Goal: Information Seeking & Learning: Learn about a topic

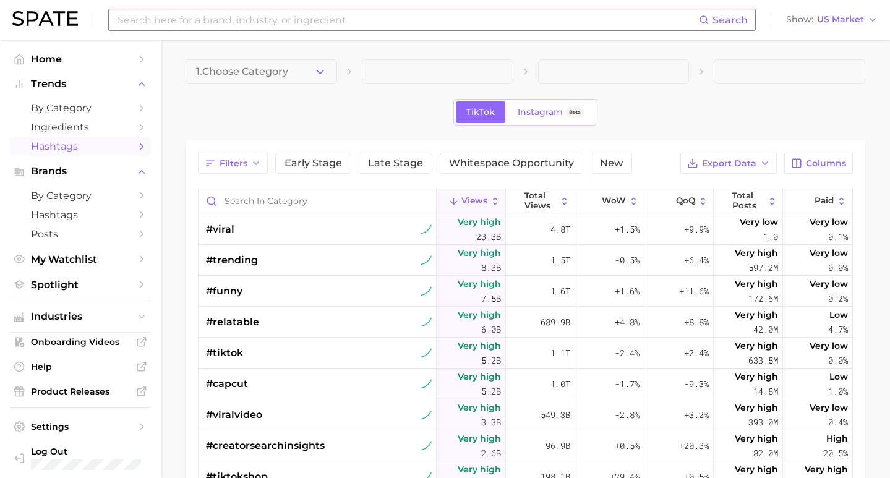
click at [238, 23] on input at bounding box center [407, 19] width 582 height 21
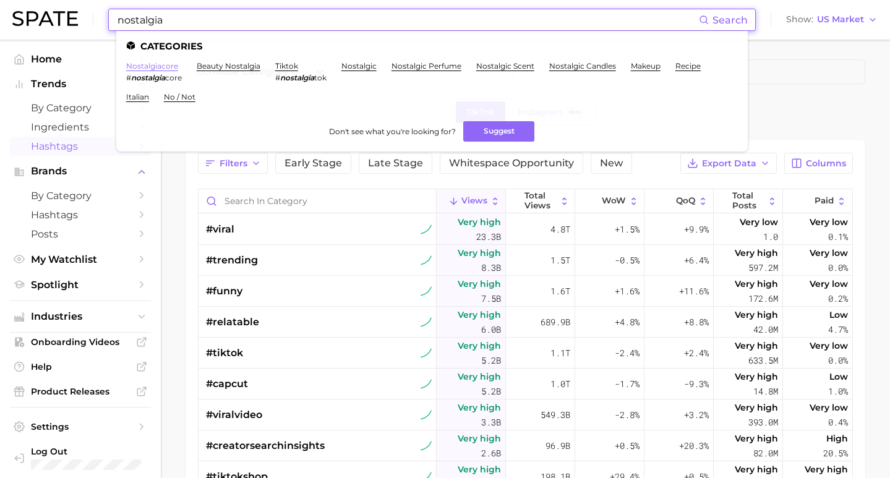
type input "nostalgia"
click at [154, 67] on link "nostalgiacore" at bounding box center [152, 65] width 52 height 9
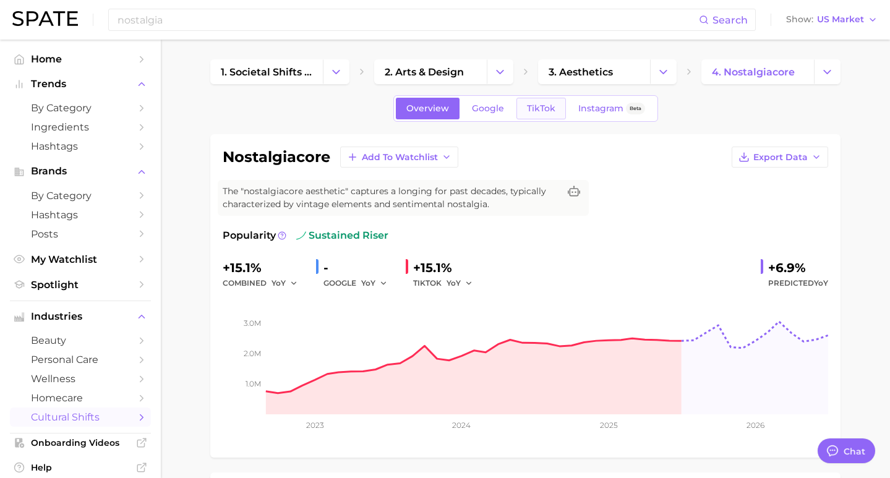
click at [545, 113] on span "TikTok" at bounding box center [541, 108] width 28 height 11
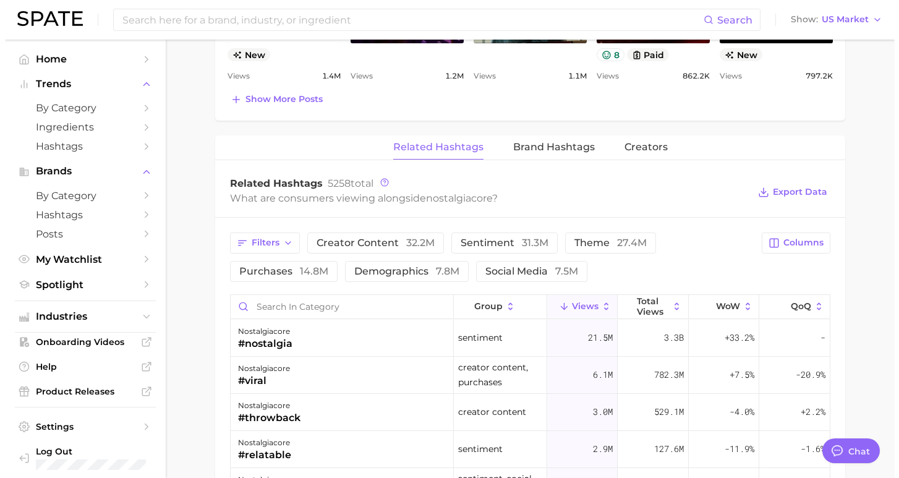
scroll to position [850, 0]
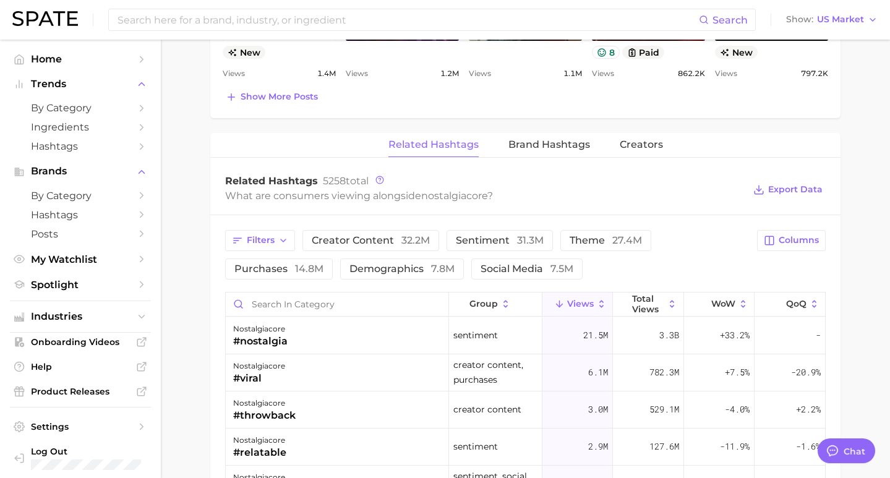
click at [367, 316] on div "group Views Total Views WoW QoQ" at bounding box center [525, 304] width 599 height 25
click at [356, 327] on div "nostalgiacore #nostalgia" at bounding box center [337, 335] width 223 height 37
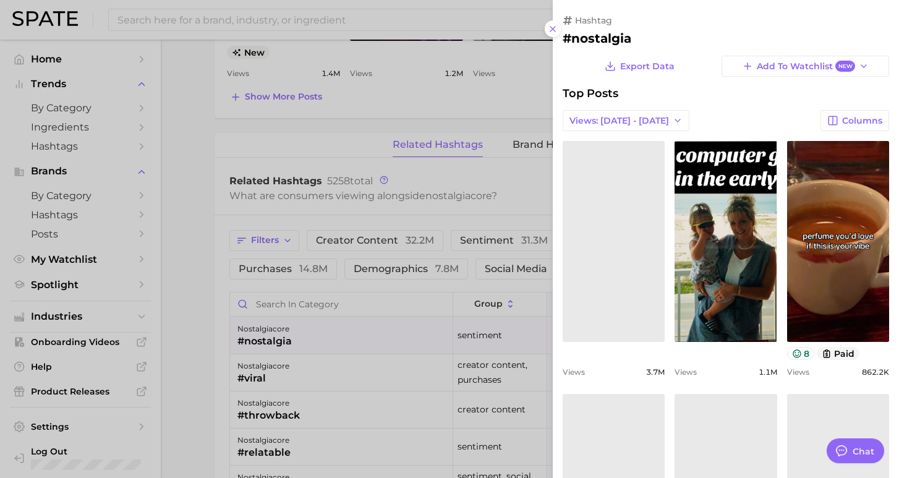
scroll to position [0, 0]
click at [352, 333] on div at bounding box center [449, 239] width 899 height 478
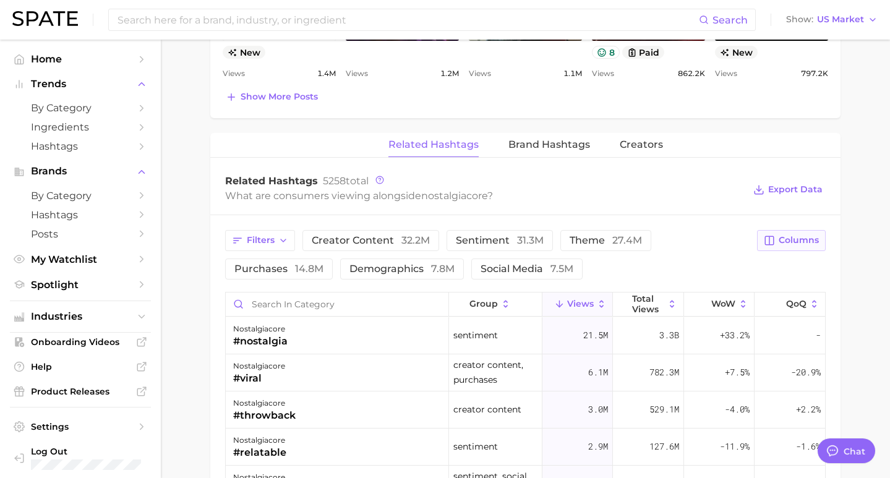
click at [791, 237] on span "Columns" at bounding box center [798, 240] width 40 height 11
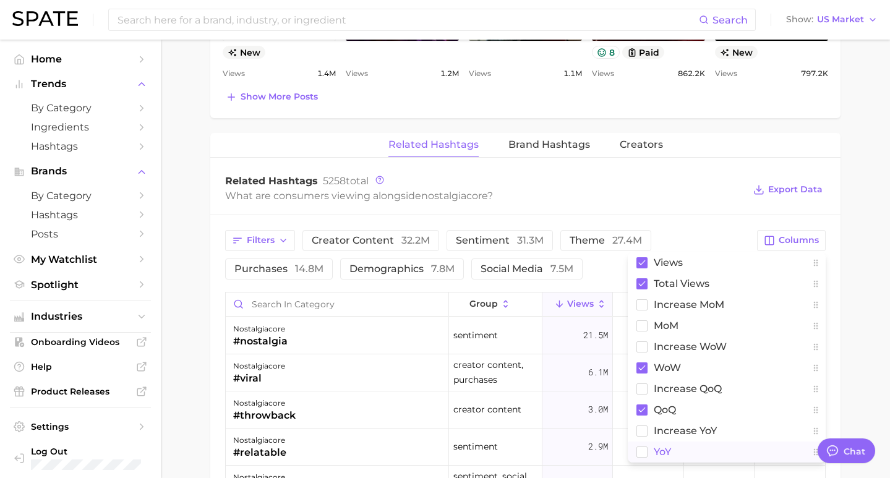
click at [656, 449] on span "YoY" at bounding box center [662, 451] width 17 height 11
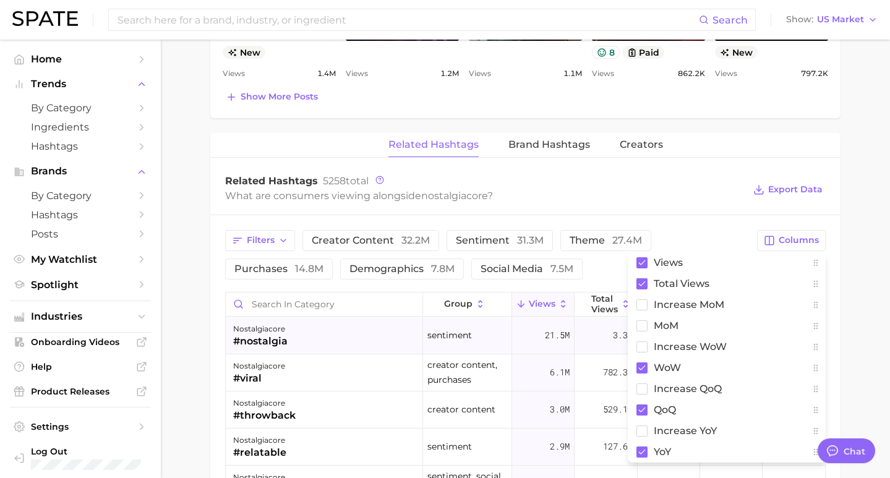
click at [368, 346] on div "nostalgiacore #nostalgia" at bounding box center [324, 335] width 197 height 37
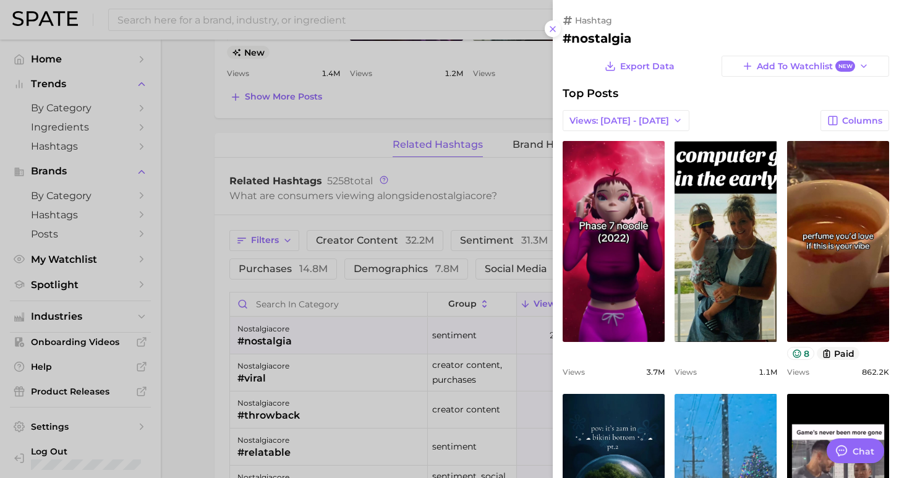
click at [368, 346] on div at bounding box center [449, 239] width 899 height 478
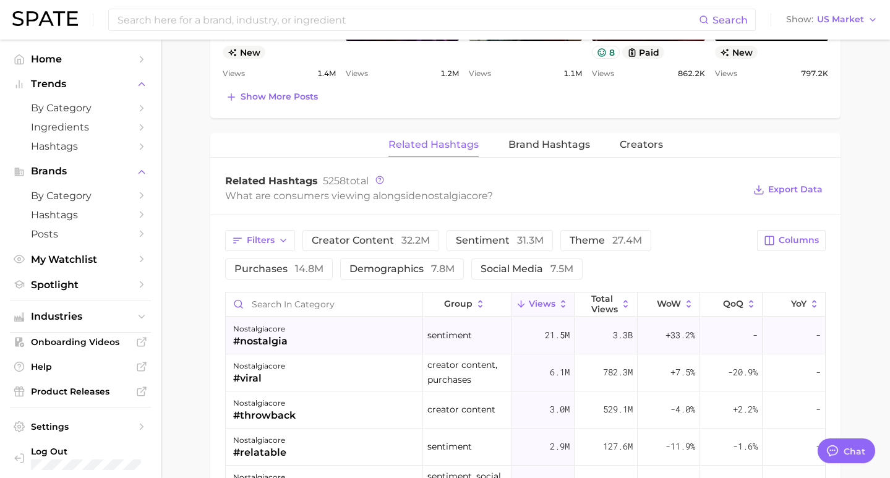
click at [362, 339] on div "nostalgiacore #nostalgia" at bounding box center [324, 335] width 197 height 37
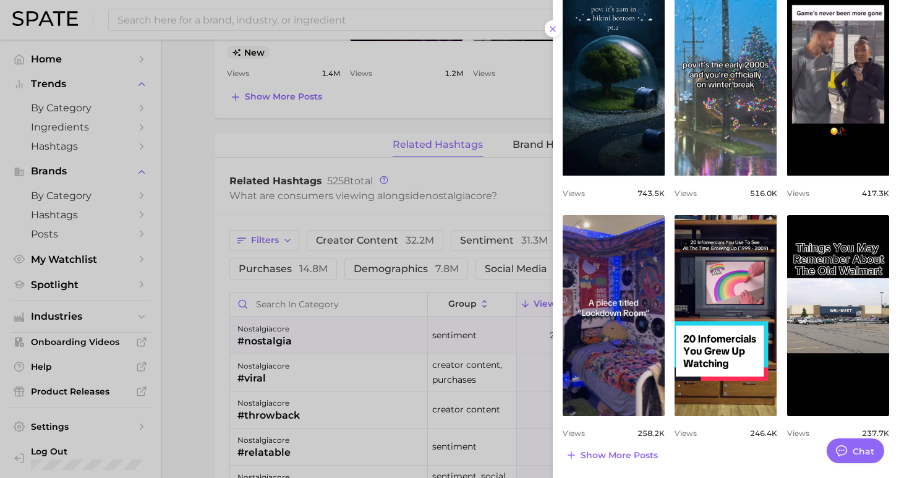
click at [283, 328] on div at bounding box center [449, 239] width 899 height 478
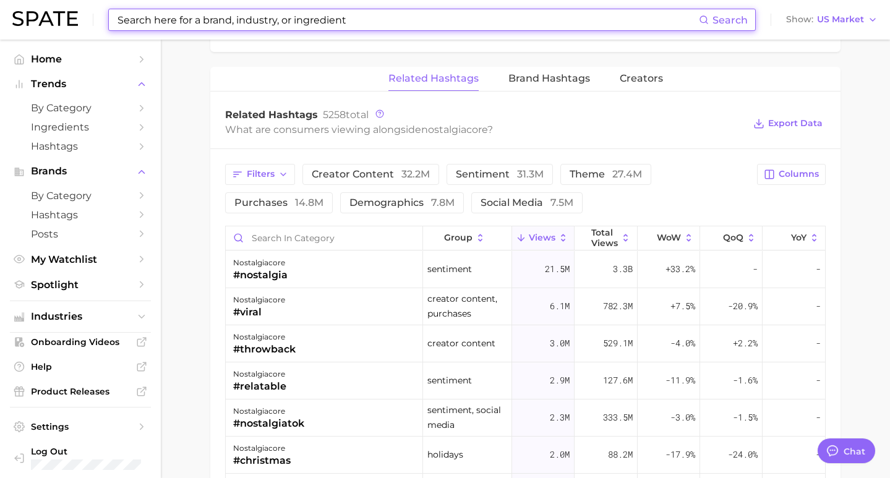
click at [189, 19] on input at bounding box center [407, 19] width 582 height 21
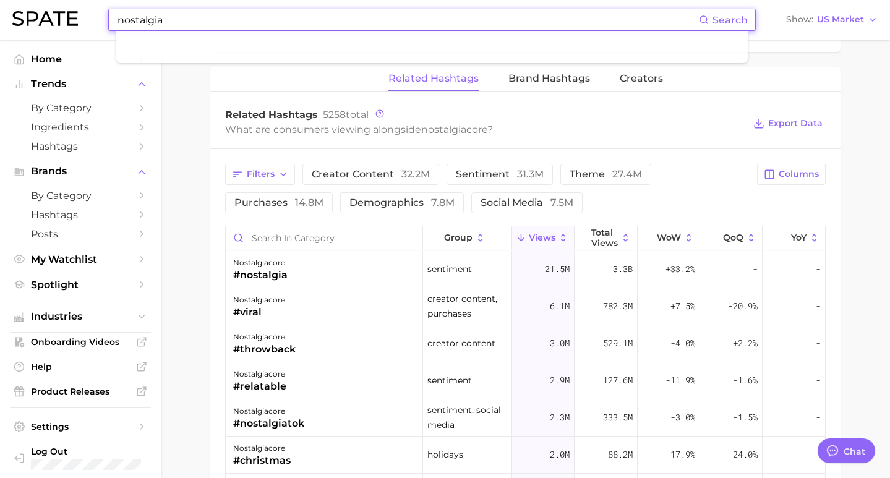
type input "nostalgia"
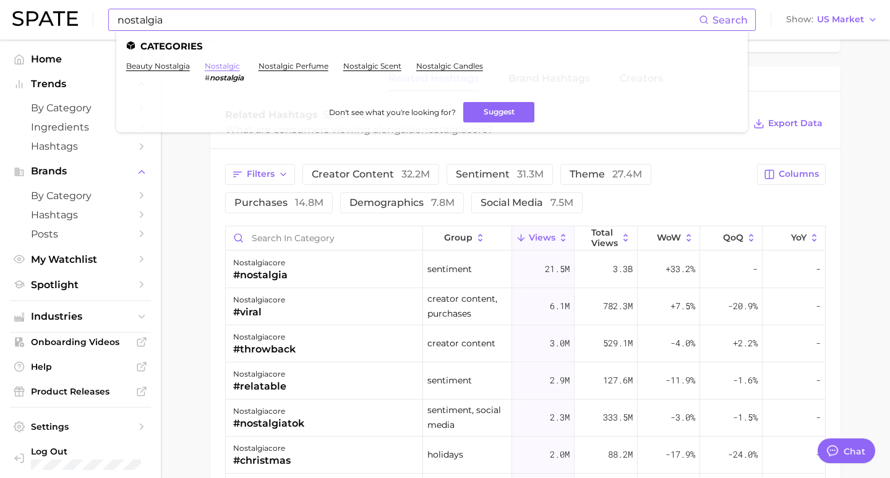
click at [215, 69] on link "nostalgic" at bounding box center [222, 65] width 35 height 9
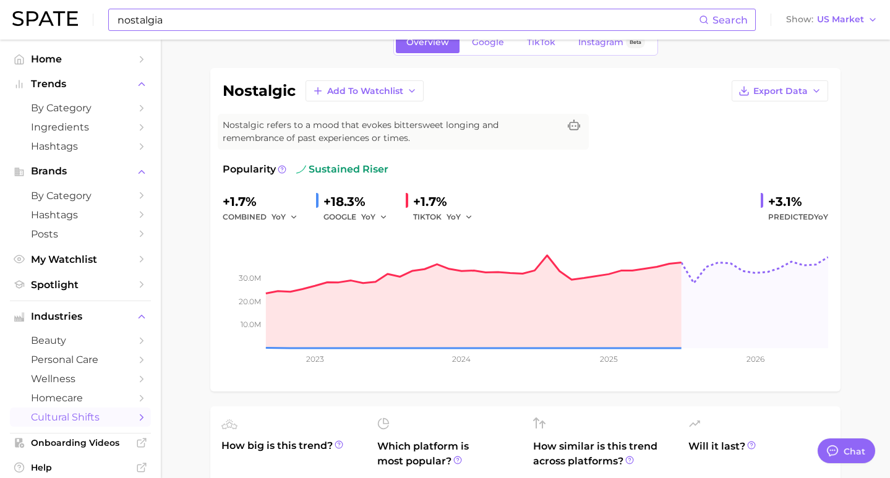
scroll to position [29, 0]
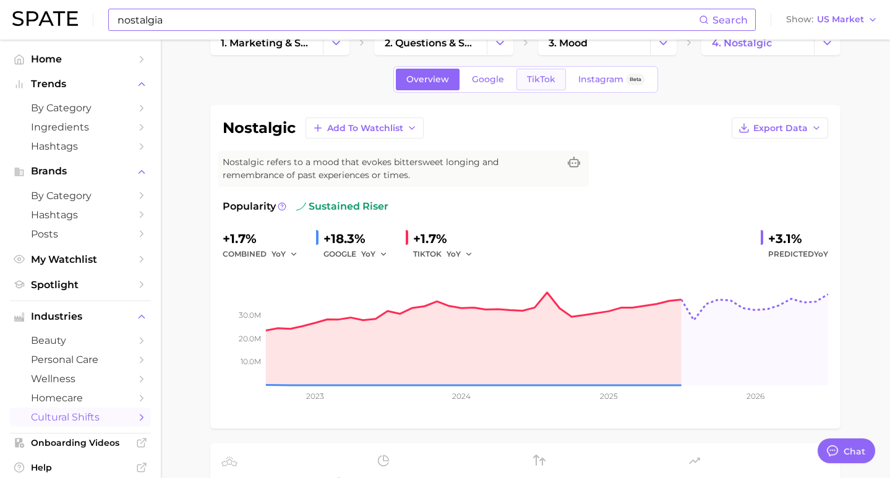
click at [547, 78] on span "TikTok" at bounding box center [541, 79] width 28 height 11
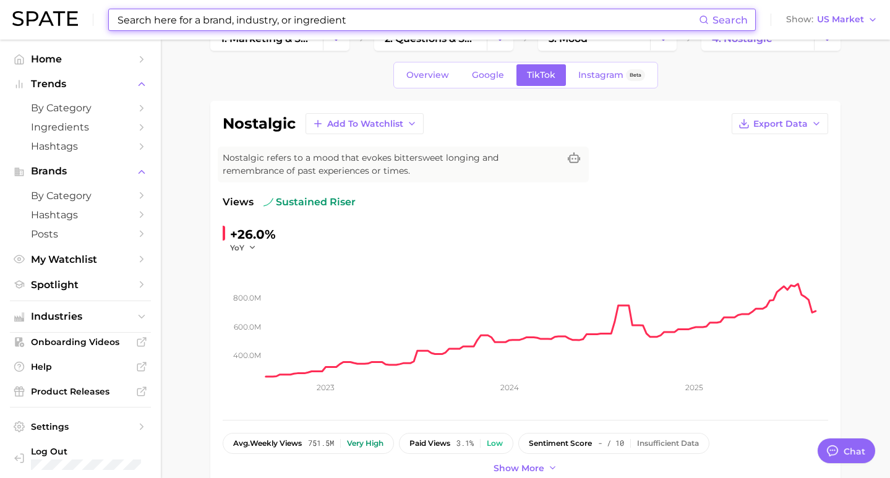
scroll to position [34, 0]
